Goal: Go to known website: Access a specific website the user already knows

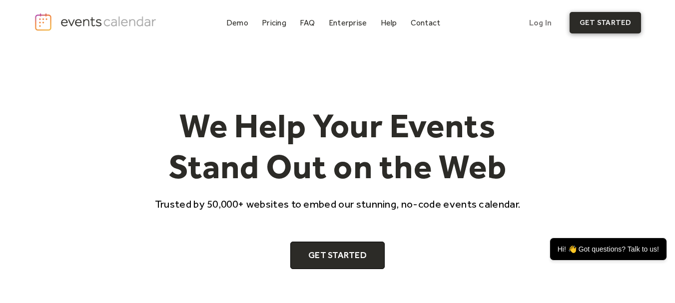
click at [610, 19] on link "get started" at bounding box center [604, 22] width 71 height 21
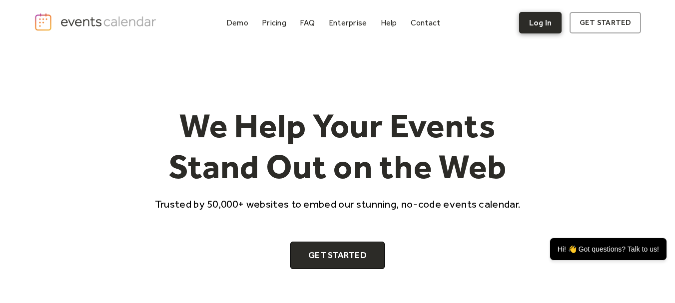
click at [533, 21] on link "Log In" at bounding box center [540, 22] width 42 height 21
click at [546, 21] on link "Log In" at bounding box center [540, 22] width 42 height 21
